Goal: Information Seeking & Learning: Learn about a topic

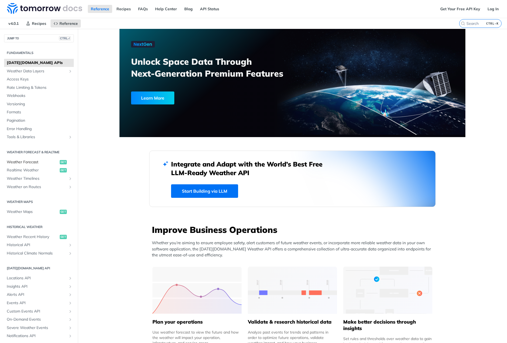
click at [40, 163] on span "Weather Forecast" at bounding box center [33, 162] width 52 height 5
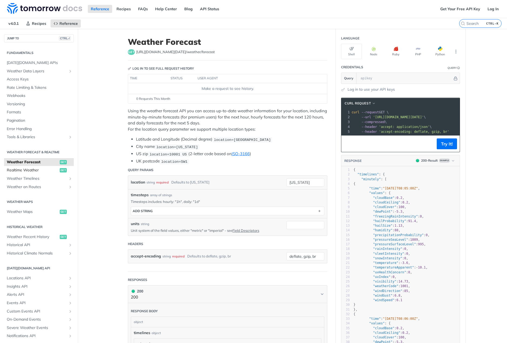
click at [41, 170] on span "Realtime Weather" at bounding box center [33, 170] width 52 height 5
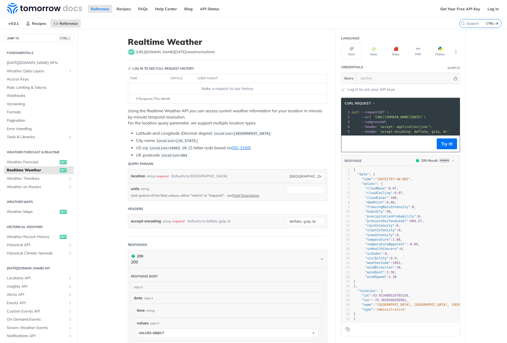
click at [167, 120] on p "Using the Realtime Weather API you can access current weather information for y…" at bounding box center [227, 117] width 199 height 18
click at [441, 8] on link "Get Your Free API Key" at bounding box center [460, 9] width 46 height 8
click at [414, 52] on button "PHP" at bounding box center [417, 51] width 21 height 15
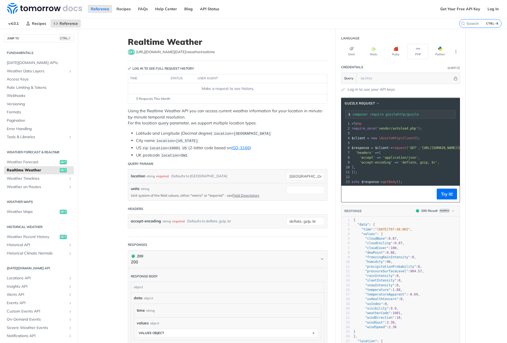
click at [164, 134] on li "Latitude and Longitude (Decimal degree) location=[GEOGRAPHIC_DATA]" at bounding box center [231, 133] width 191 height 6
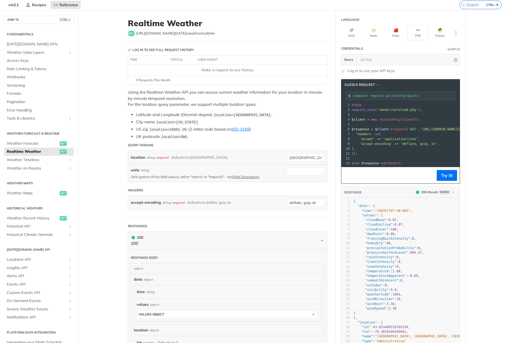
scroll to position [27, 0]
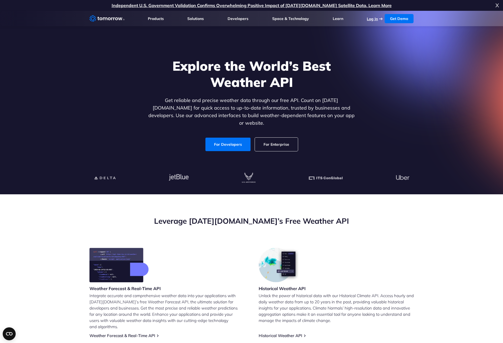
click at [374, 19] on link "Log In" at bounding box center [372, 18] width 11 height 5
